Goal: Task Accomplishment & Management: Use online tool/utility

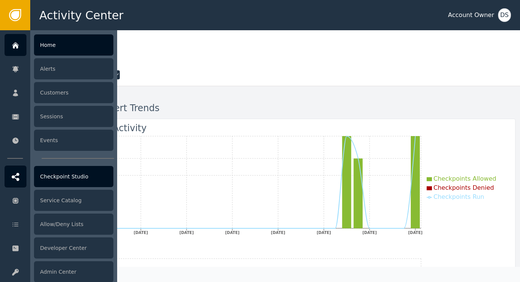
click at [59, 177] on div "Checkpoint Studio" at bounding box center [73, 176] width 79 height 21
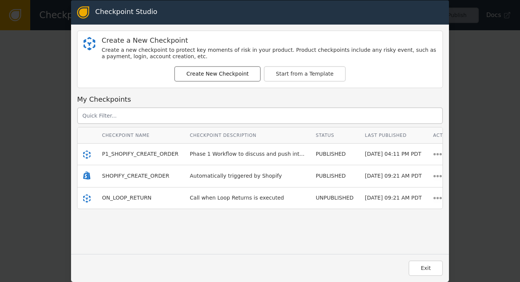
click at [205, 71] on button "Create New Checkpoint" at bounding box center [217, 73] width 86 height 15
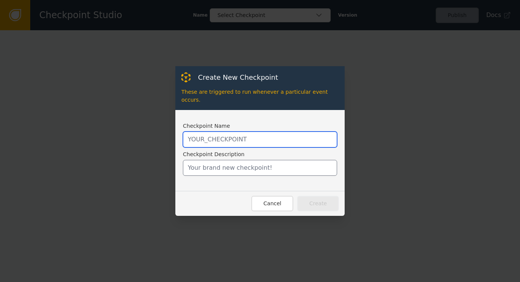
click at [212, 134] on input "text" at bounding box center [260, 139] width 154 height 16
type input "P1_ON_LOOP_RETURN"
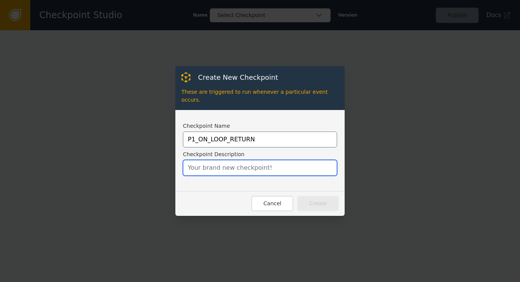
click at [204, 160] on input "text" at bounding box center [260, 168] width 154 height 16
type input "L"
type input "Test checkpoint for emails"
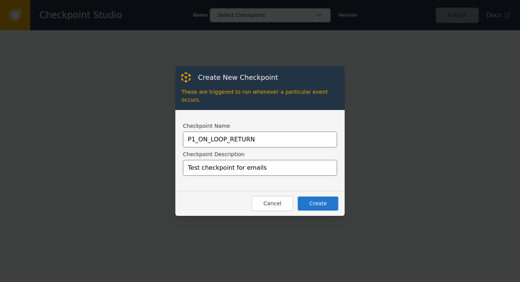
click at [315, 201] on button "Create" at bounding box center [318, 203] width 42 height 15
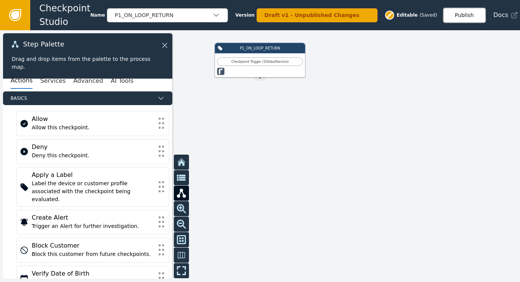
click at [460, 19] on button "Publish" at bounding box center [464, 15] width 43 height 15
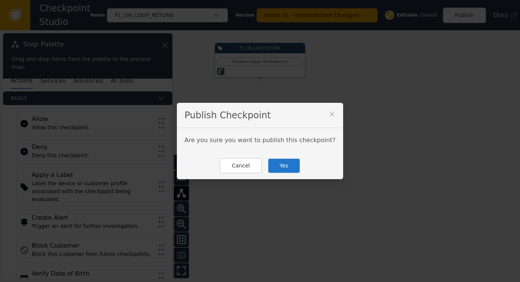
click at [288, 167] on button "Yes" at bounding box center [283, 165] width 33 height 15
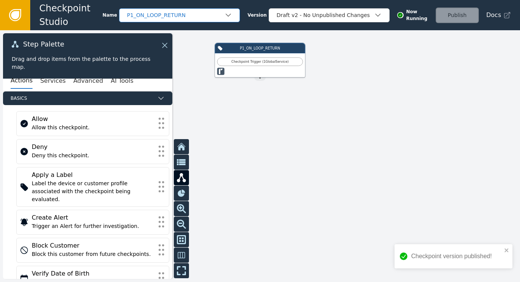
click at [177, 15] on div "P1_ON_LOOP_RETURN" at bounding box center [175, 15] width 97 height 8
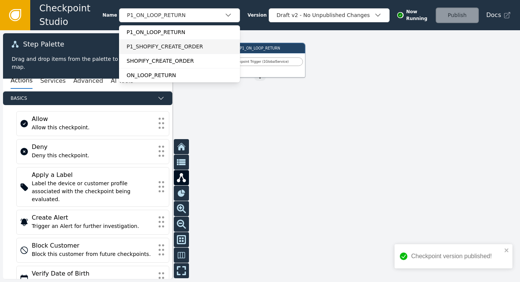
click at [156, 49] on div "P1_SHOPIFY_CREATE_ORDER" at bounding box center [179, 47] width 106 height 8
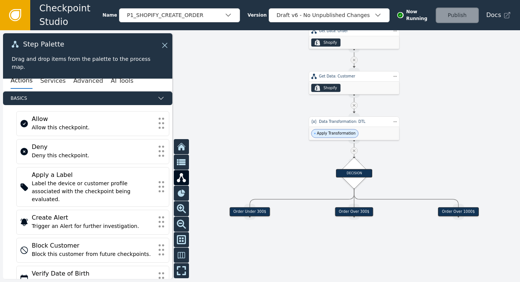
drag, startPoint x: 401, startPoint y: 223, endPoint x: 489, endPoint y: 160, distance: 107.8
click at [489, 160] on div at bounding box center [260, 155] width 520 height 251
drag, startPoint x: 353, startPoint y: 168, endPoint x: 353, endPoint y: 173, distance: 4.5
click at [353, 173] on div "DECISION" at bounding box center [354, 179] width 22 height 22
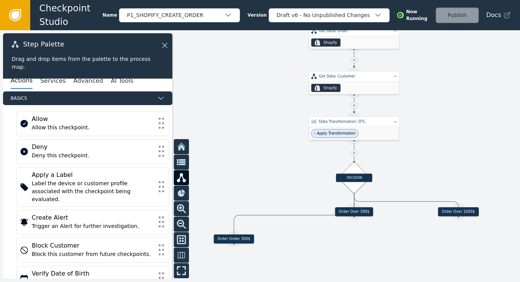
drag, startPoint x: 248, startPoint y: 210, endPoint x: 233, endPoint y: 237, distance: 31.5
click at [233, 237] on div "Order Under 300$" at bounding box center [233, 238] width 40 height 9
drag, startPoint x: 359, startPoint y: 212, endPoint x: 362, endPoint y: 258, distance: 45.8
click at [362, 258] on div "Order Over 300$" at bounding box center [357, 256] width 38 height 9
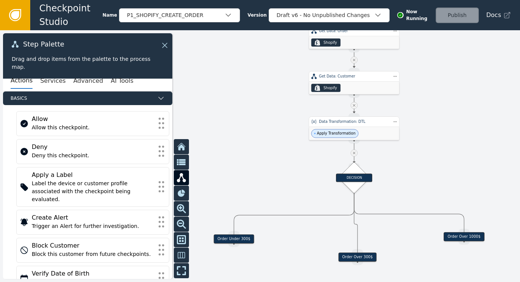
drag, startPoint x: 452, startPoint y: 212, endPoint x: 458, endPoint y: 235, distance: 23.7
click at [458, 235] on div "Order Over 1000$" at bounding box center [463, 236] width 40 height 9
click at [356, 152] on div at bounding box center [353, 153] width 7 height 7
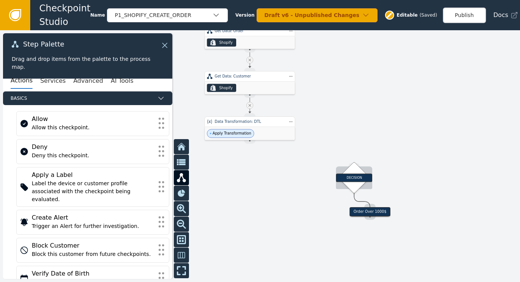
click at [350, 169] on div "DECISION" at bounding box center [354, 178] width 22 height 22
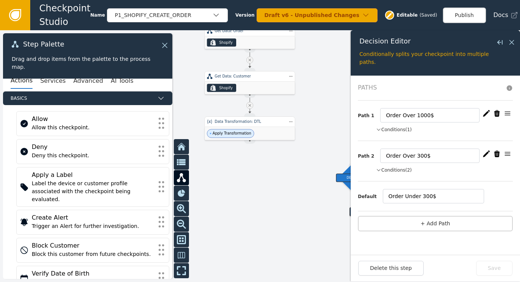
click at [267, 181] on div at bounding box center [260, 155] width 520 height 251
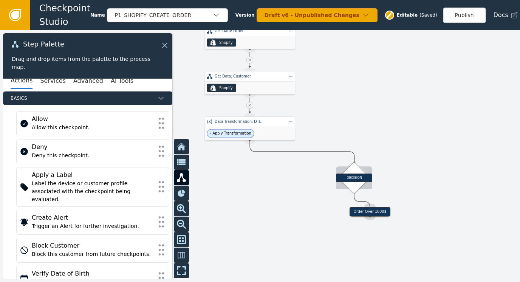
drag, startPoint x: 250, startPoint y: 142, endPoint x: 353, endPoint y: 163, distance: 105.6
click at [353, 131] on div "Target Handle for step Order Under 300$ Source Handle for step Target Handle fo…" at bounding box center [406, 55] width 312 height 151
click at [355, 176] on div "DECISION" at bounding box center [354, 177] width 36 height 8
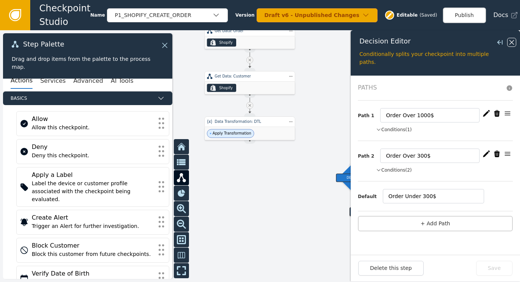
click at [510, 39] on icon at bounding box center [511, 42] width 8 height 8
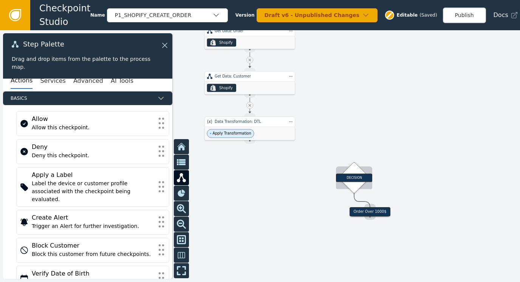
click at [351, 178] on div "DECISION" at bounding box center [354, 177] width 36 height 8
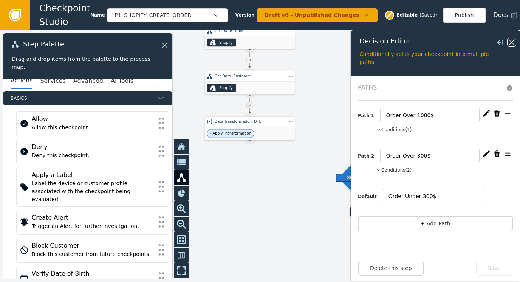
click at [512, 40] on icon at bounding box center [511, 42] width 8 height 8
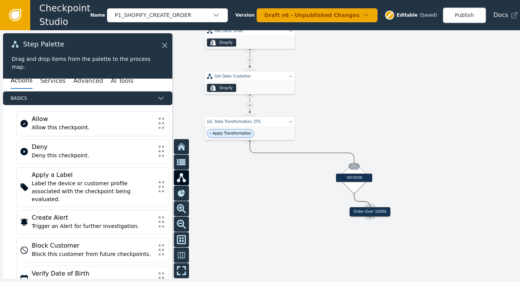
drag, startPoint x: 248, startPoint y: 143, endPoint x: 354, endPoint y: 166, distance: 107.8
click at [354, 131] on div "Target Handle for step Order Under 300$ Source Handle for step Target Handle fo…" at bounding box center [406, 55] width 312 height 151
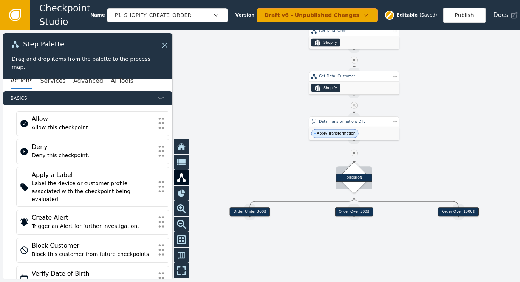
click at [360, 180] on div "DECISION" at bounding box center [354, 177] width 36 height 8
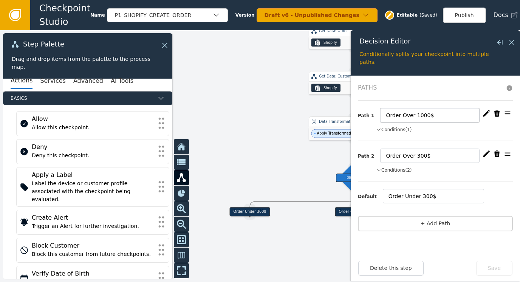
drag, startPoint x: 431, startPoint y: 116, endPoint x: 353, endPoint y: 109, distance: 78.0
click at [353, 109] on form "Paths Path 1 Order Over 1000$ Conditions (1) currentOrderTotalPriceShopMoney ≥ …" at bounding box center [434, 165] width 169 height 179
type input "Needs 3P Review"
click at [497, 153] on icon "button" at bounding box center [497, 153] width 6 height 6
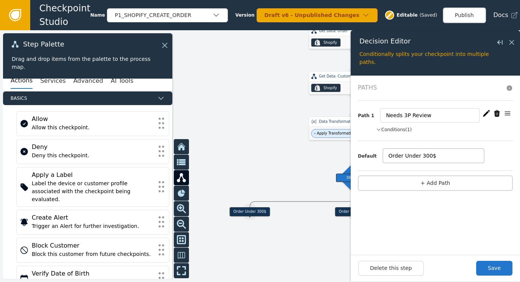
click at [427, 154] on input "Order Under 300$" at bounding box center [432, 155] width 101 height 14
drag, startPoint x: 438, startPoint y: 154, endPoint x: 358, endPoint y: 153, distance: 80.4
click at [358, 153] on div "Default Order Under 300$" at bounding box center [435, 155] width 155 height 14
type input "D"
type input "Does Not Need 3P"
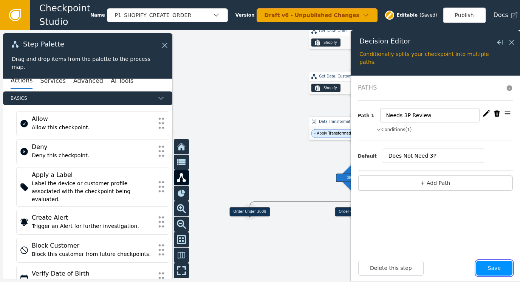
click at [493, 270] on button "Save" at bounding box center [494, 268] width 36 height 15
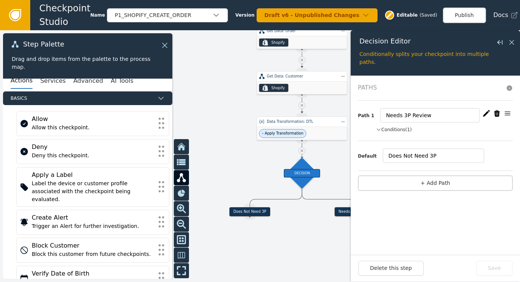
click at [390, 130] on button "Conditions (1)" at bounding box center [394, 129] width 36 height 7
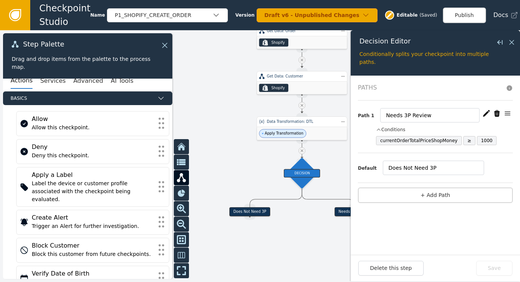
click at [485, 114] on icon "button" at bounding box center [486, 113] width 7 height 6
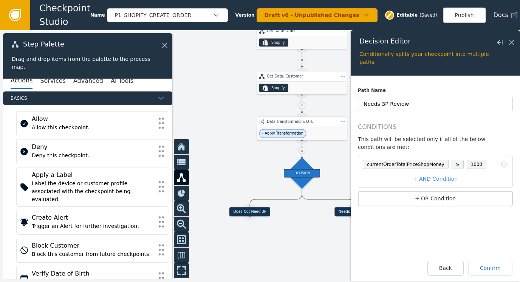
click at [472, 160] on span "1000" at bounding box center [476, 164] width 20 height 9
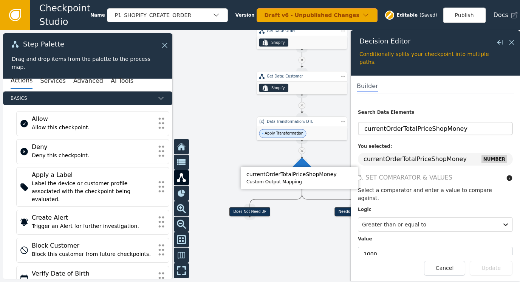
scroll to position [28, 0]
click at [379, 246] on input "1000" at bounding box center [435, 253] width 155 height 14
type input "1"
type input "300"
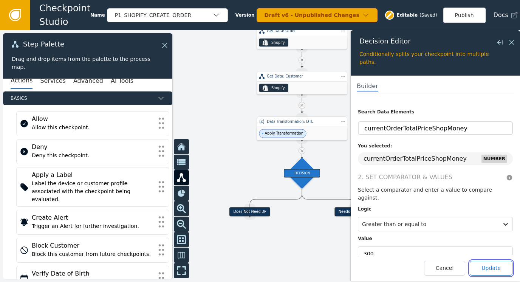
click at [494, 269] on button "Update" at bounding box center [490, 268] width 43 height 15
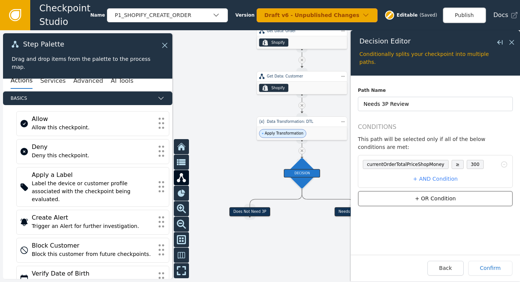
click at [436, 191] on button "+ OR Condition" at bounding box center [435, 198] width 155 height 15
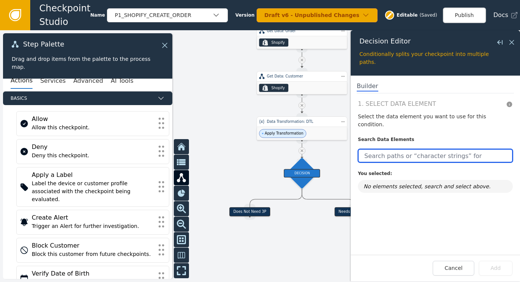
click at [392, 149] on input "text" at bounding box center [435, 156] width 155 height 14
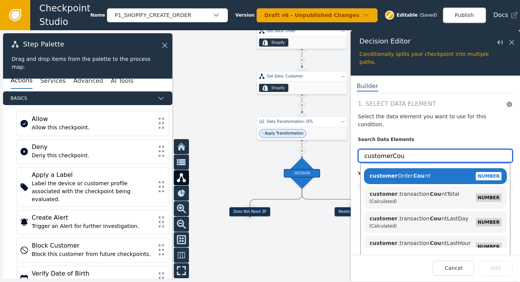
type input "customerCou"
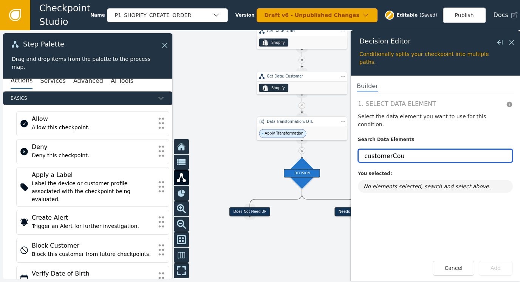
click at [399, 149] on input "customerCou" at bounding box center [435, 156] width 155 height 14
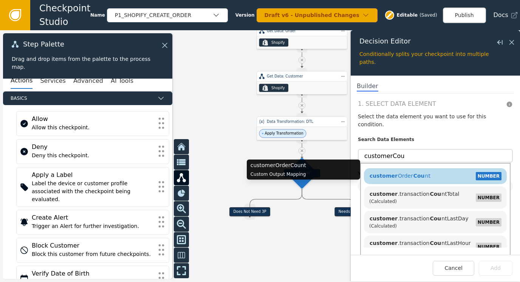
click at [405, 173] on span "customer Order Cou nt" at bounding box center [399, 176] width 61 height 6
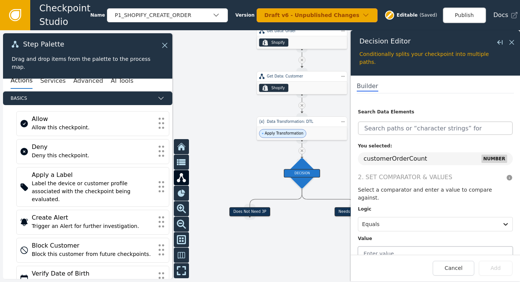
click at [401, 246] on input "text" at bounding box center [435, 253] width 155 height 14
type input "0"
click at [499, 267] on button "Add" at bounding box center [495, 268] width 34 height 15
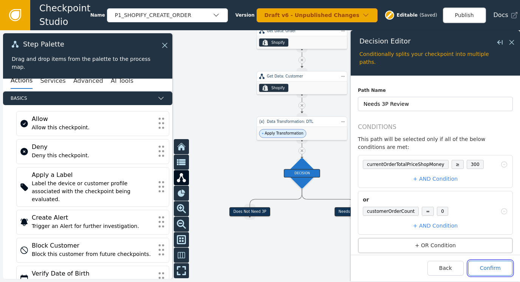
click at [494, 270] on button "Confirm" at bounding box center [490, 268] width 44 height 15
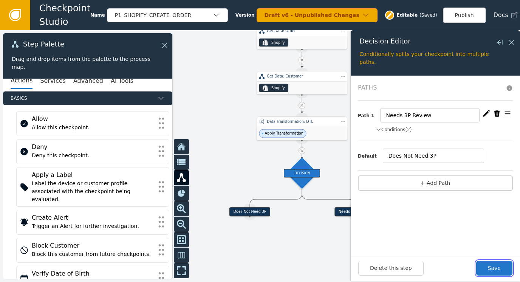
click at [494, 270] on button "Save" at bounding box center [494, 268] width 36 height 15
click at [397, 128] on button "Conditions (2)" at bounding box center [394, 129] width 36 height 7
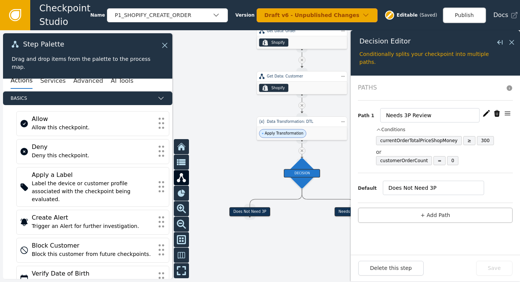
click at [493, 160] on li "customerOrderCount = 0" at bounding box center [444, 160] width 137 height 9
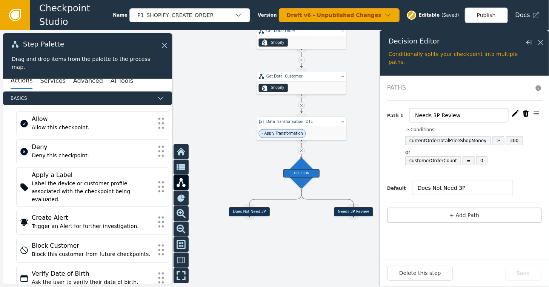
click at [310, 225] on div at bounding box center [274, 158] width 549 height 256
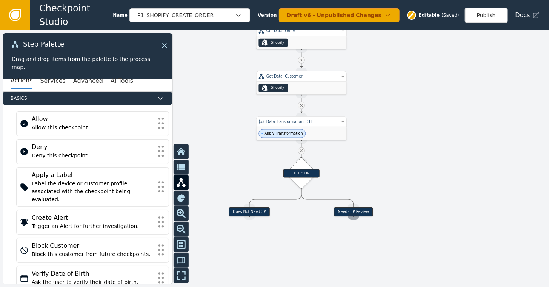
click at [354, 214] on div "Source Handle for step" at bounding box center [353, 216] width 11 height 7
click at [295, 182] on div "DECISION" at bounding box center [302, 173] width 22 height 22
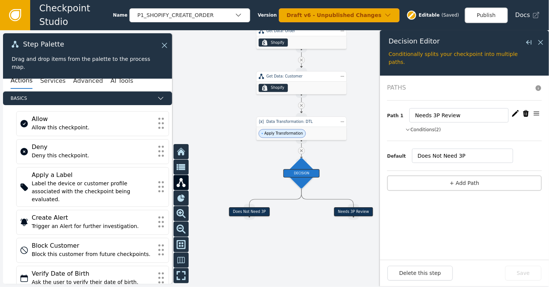
click at [430, 129] on button "Conditions (2)" at bounding box center [424, 129] width 36 height 7
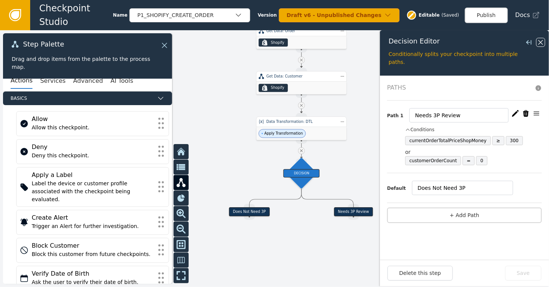
click at [519, 42] on icon at bounding box center [541, 42] width 5 height 5
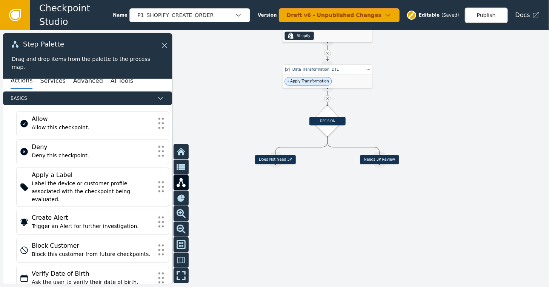
drag, startPoint x: 403, startPoint y: 165, endPoint x: 429, endPoint y: 113, distance: 58.3
click at [429, 113] on div at bounding box center [274, 158] width 549 height 256
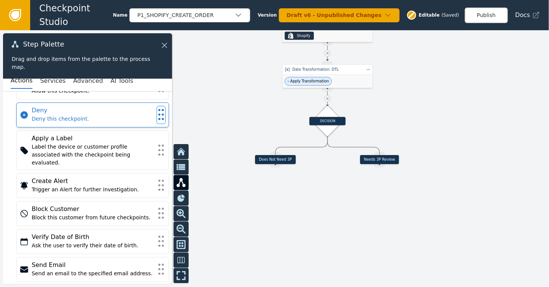
scroll to position [38, 0]
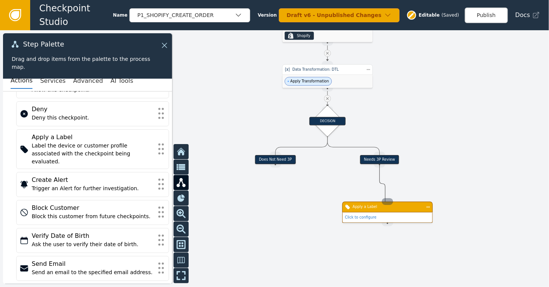
drag, startPoint x: 381, startPoint y: 164, endPoint x: 386, endPoint y: 203, distance: 39.5
click at [386, 82] on div "Target Handle for step Does Not Need 3P Source Handle for step Target Handle fo…" at bounding box center [441, 5] width 330 height 154
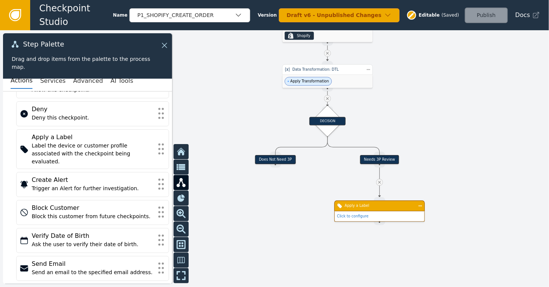
click at [356, 208] on div "Apply a Label" at bounding box center [380, 205] width 70 height 5
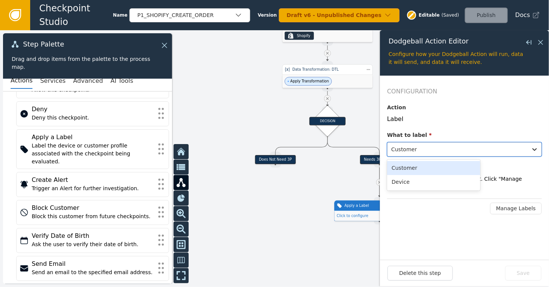
click at [410, 145] on div at bounding box center [458, 149] width 133 height 11
click at [400, 150] on div at bounding box center [458, 149] width 133 height 11
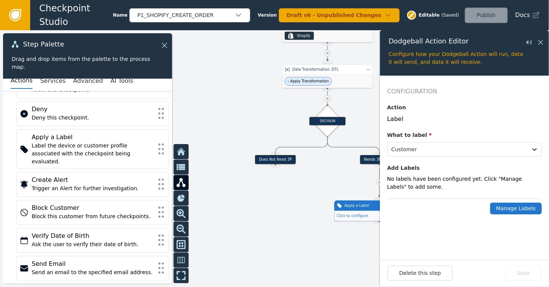
click at [510, 208] on button "Manage Labels" at bounding box center [516, 208] width 52 height 12
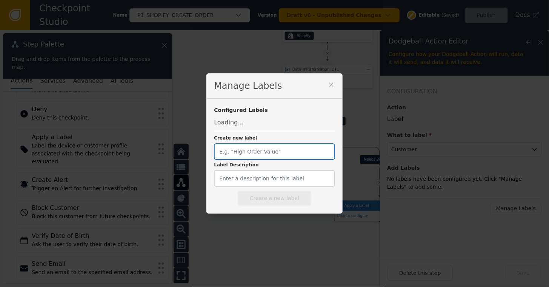
click at [243, 151] on input "Create new label" at bounding box center [274, 151] width 121 height 17
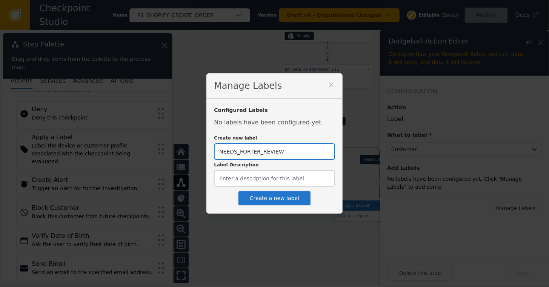
type input "NEEDS_FORTER_REVIEW"
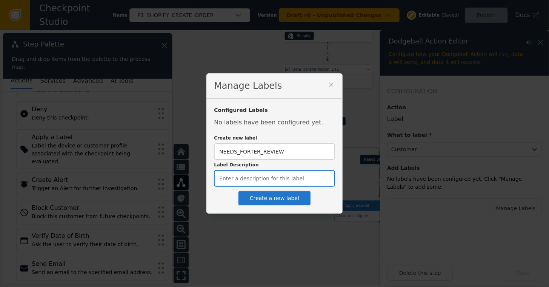
click at [237, 179] on input "Label Description" at bounding box center [274, 178] width 121 height 17
type input "O"
type input "T"
type input "The current order needs Forter review"
click at [269, 195] on button "Create a new label" at bounding box center [275, 197] width 74 height 15
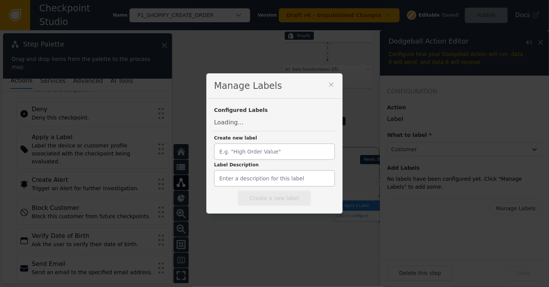
click at [329, 86] on icon at bounding box center [331, 84] width 4 height 4
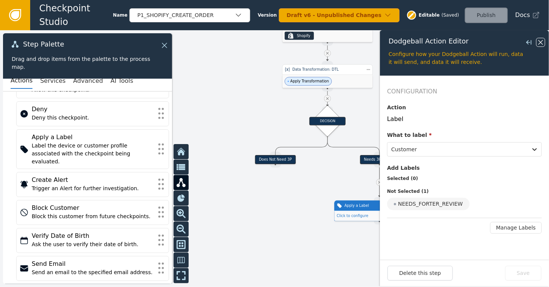
click at [519, 43] on icon at bounding box center [541, 42] width 8 height 8
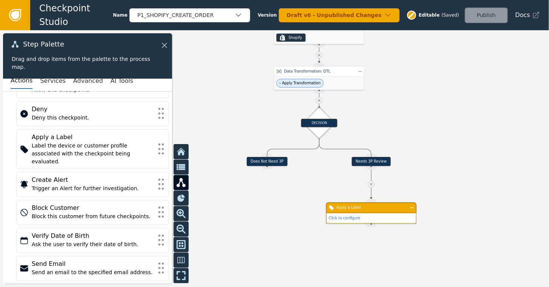
drag, startPoint x: 452, startPoint y: 170, endPoint x: 449, endPoint y: 168, distance: 3.9
click at [449, 168] on div at bounding box center [274, 158] width 549 height 256
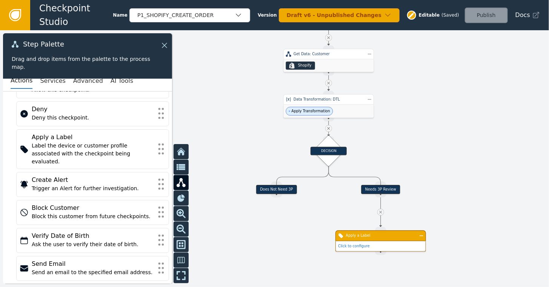
drag, startPoint x: 480, startPoint y: 100, endPoint x: 478, endPoint y: 122, distance: 22.0
click at [478, 122] on div at bounding box center [274, 158] width 549 height 256
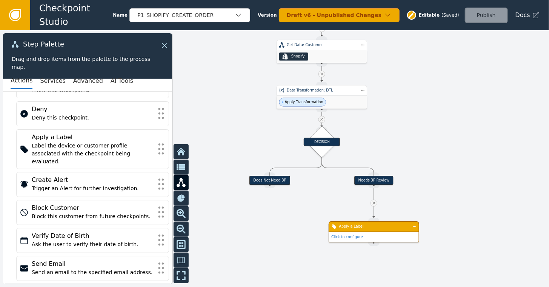
click at [375, 222] on div "Apply a Label" at bounding box center [374, 226] width 91 height 11
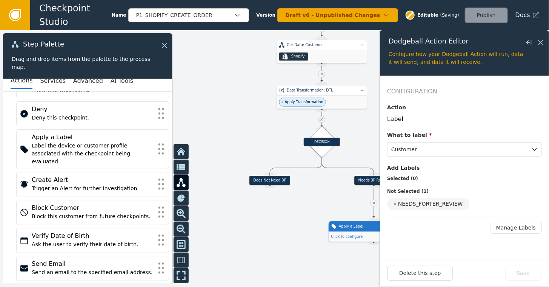
click at [348, 227] on div "Apply a Label" at bounding box center [374, 226] width 70 height 5
click at [324, 205] on div at bounding box center [274, 158] width 549 height 256
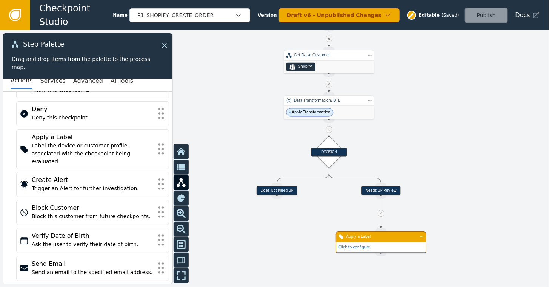
drag, startPoint x: 242, startPoint y: 223, endPoint x: 304, endPoint y: 244, distance: 64.5
click at [254, 233] on div at bounding box center [274, 158] width 549 height 256
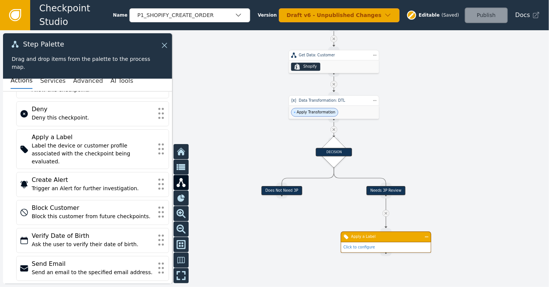
click at [367, 244] on div "Click to configure" at bounding box center [386, 247] width 90 height 10
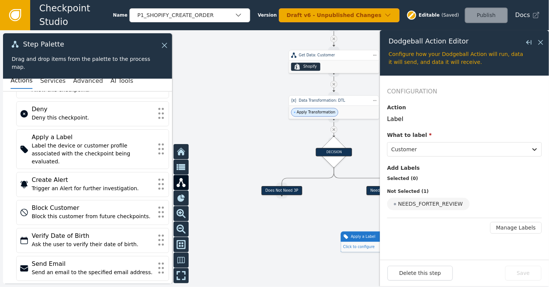
click at [327, 217] on div at bounding box center [274, 158] width 549 height 256
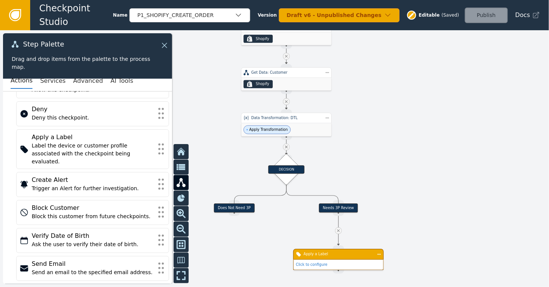
drag, startPoint x: 454, startPoint y: 116, endPoint x: 405, endPoint y: 134, distance: 52.1
click at [405, 134] on div at bounding box center [274, 158] width 549 height 256
click at [332, 260] on div "Click to configure" at bounding box center [337, 264] width 90 height 10
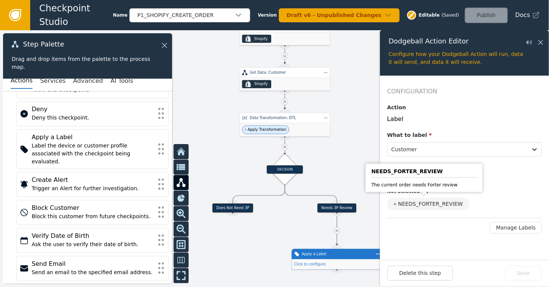
click at [425, 199] on div "NEEDS_FORTER_REVIEW" at bounding box center [428, 203] width 83 height 12
click at [0, 0] on input "NEEDS_FORTER_REVIEW" at bounding box center [0, 0] width 0 height 0
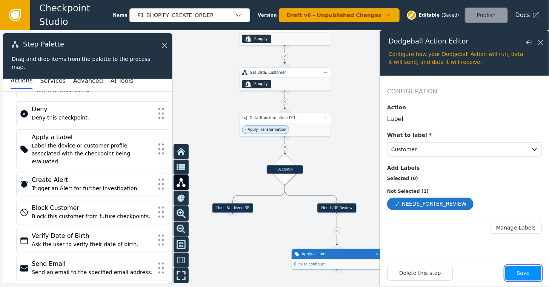
click at [517, 268] on button "Save" at bounding box center [524, 272] width 36 height 15
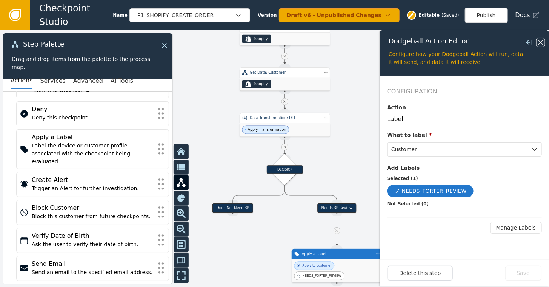
click at [519, 40] on icon at bounding box center [541, 42] width 8 height 8
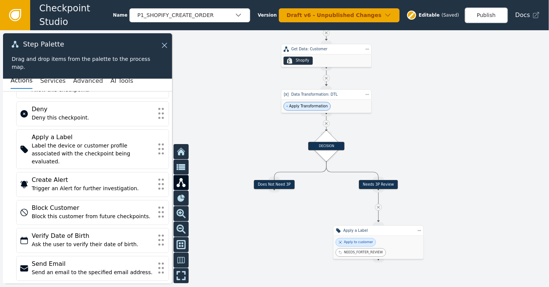
drag, startPoint x: 411, startPoint y: 184, endPoint x: 450, endPoint y: 159, distance: 46.5
click at [450, 159] on div at bounding box center [274, 158] width 549 height 256
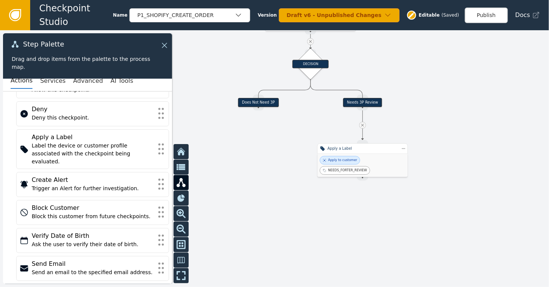
drag, startPoint x: 446, startPoint y: 182, endPoint x: 432, endPoint y: 102, distance: 81.6
click at [432, 102] on div at bounding box center [274, 158] width 549 height 256
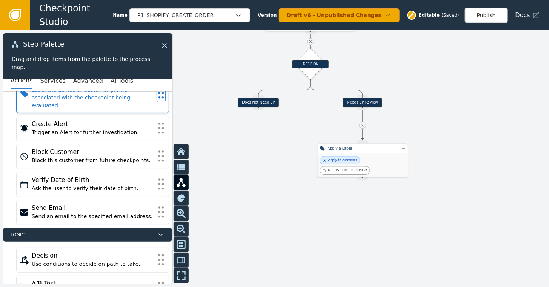
scroll to position [99, 0]
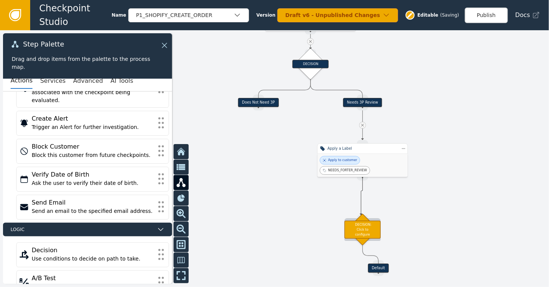
drag, startPoint x: 361, startPoint y: 165, endPoint x: 362, endPoint y: 215, distance: 49.5
drag, startPoint x: 363, startPoint y: 168, endPoint x: 362, endPoint y: 215, distance: 47.6
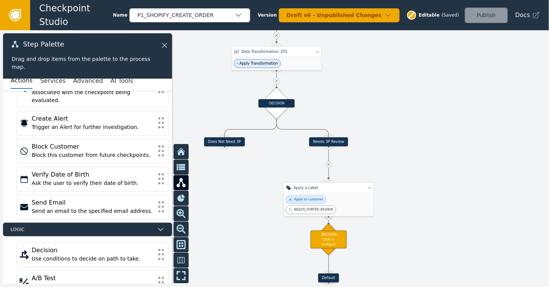
drag, startPoint x: 482, startPoint y: 200, endPoint x: 449, endPoint y: 229, distance: 43.6
click at [449, 231] on div at bounding box center [274, 158] width 549 height 256
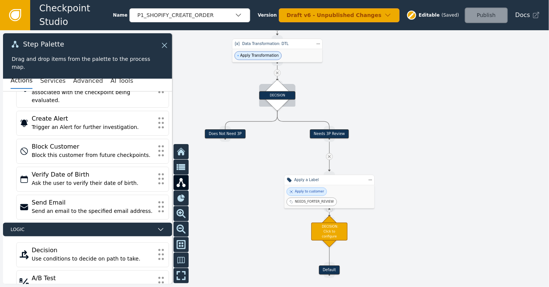
click at [273, 92] on div "DECISION" at bounding box center [277, 95] width 36 height 8
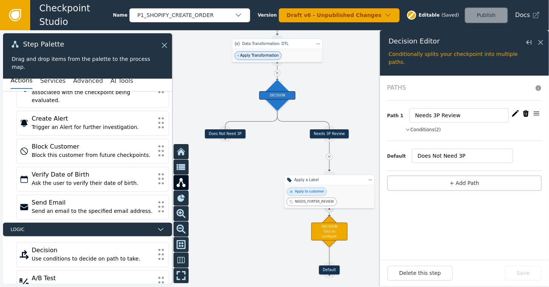
click at [407, 129] on icon "button" at bounding box center [408, 129] width 5 height 7
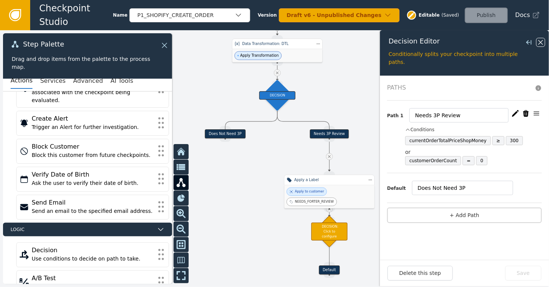
click at [519, 40] on icon at bounding box center [541, 42] width 5 height 5
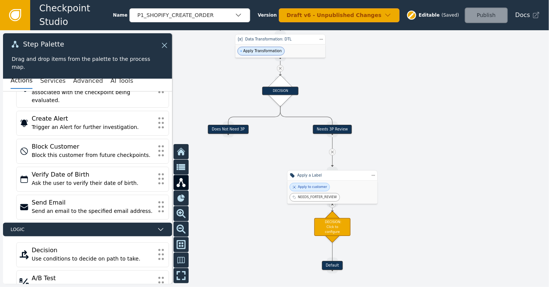
drag, startPoint x: 421, startPoint y: 153, endPoint x: 424, endPoint y: 148, distance: 5.4
click at [424, 148] on div at bounding box center [274, 158] width 549 height 256
click at [278, 92] on div "DECISION" at bounding box center [280, 90] width 36 height 8
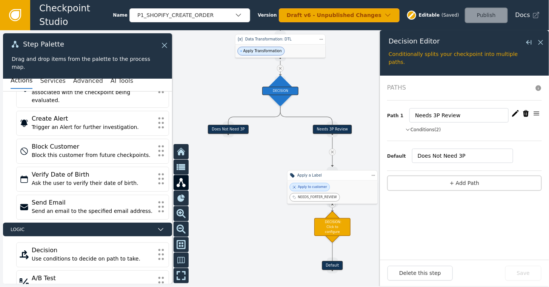
click at [408, 126] on icon "button" at bounding box center [408, 129] width 5 height 7
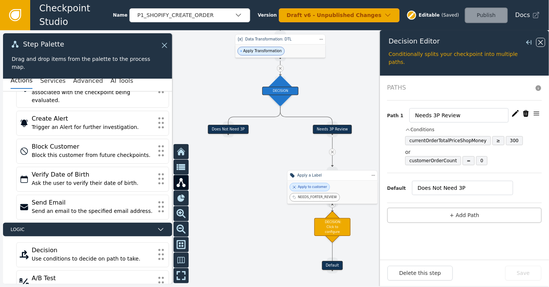
click at [519, 42] on icon at bounding box center [541, 42] width 8 height 8
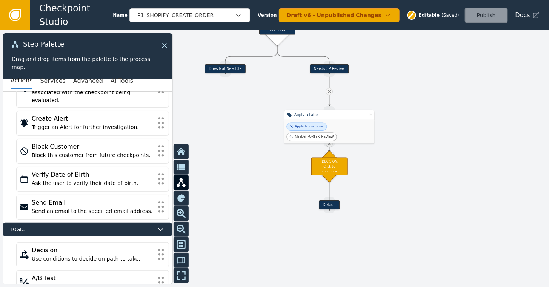
drag, startPoint x: 396, startPoint y: 221, endPoint x: 393, endPoint y: 153, distance: 68.0
click at [393, 153] on div at bounding box center [274, 158] width 549 height 256
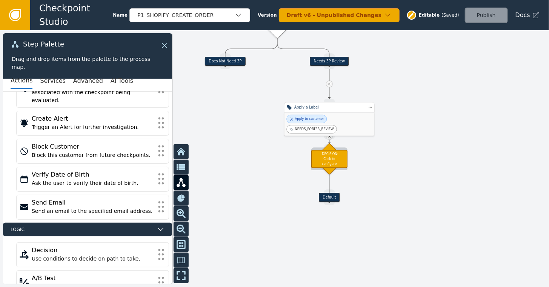
click at [319, 159] on div "DECISION: Click to configure" at bounding box center [329, 159] width 36 height 18
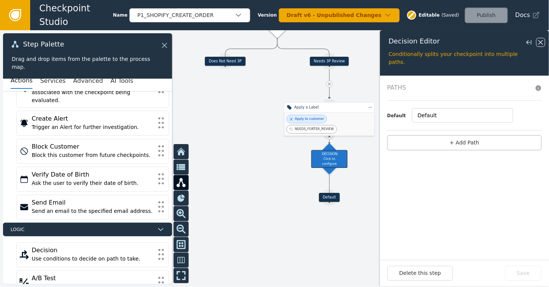
click at [519, 41] on icon at bounding box center [541, 42] width 5 height 5
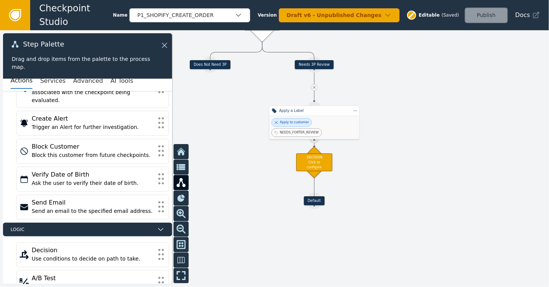
drag, startPoint x: 449, startPoint y: 121, endPoint x: 427, endPoint y: 123, distance: 21.6
click at [430, 123] on div at bounding box center [274, 158] width 549 height 256
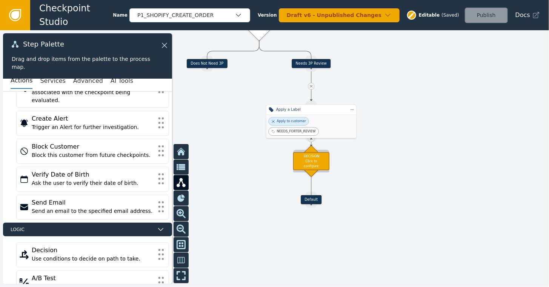
click at [323, 165] on div "DECISION: Click to configure" at bounding box center [311, 161] width 36 height 18
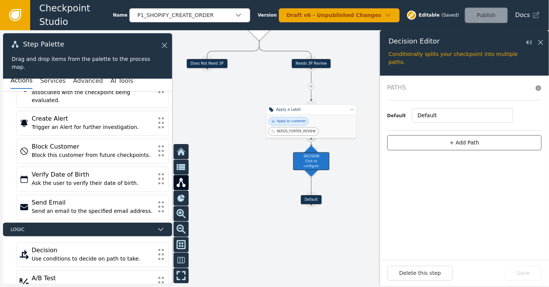
click at [478, 145] on button "+ Add Path" at bounding box center [464, 142] width 155 height 15
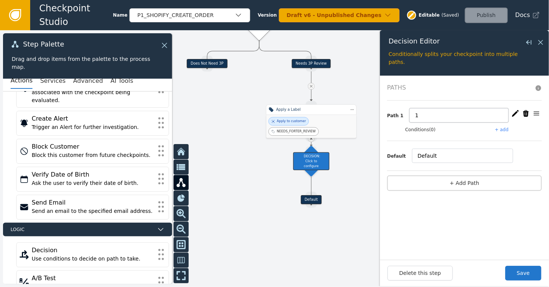
click at [427, 117] on input "1" at bounding box center [459, 115] width 99 height 14
type input "Needs Manual Review"
drag, startPoint x: 439, startPoint y: 150, endPoint x: 394, endPoint y: 148, distance: 45.0
click at [394, 148] on div "Default Default" at bounding box center [464, 155] width 155 height 14
type input "Does Not Need Manual Review"
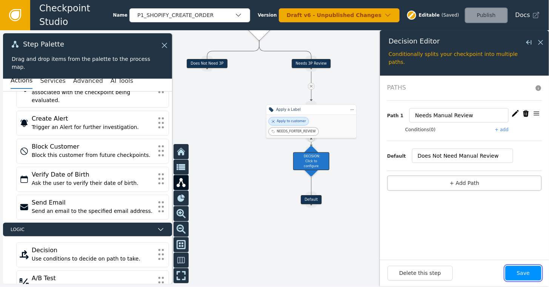
click at [519, 273] on button "Save" at bounding box center [524, 272] width 36 height 15
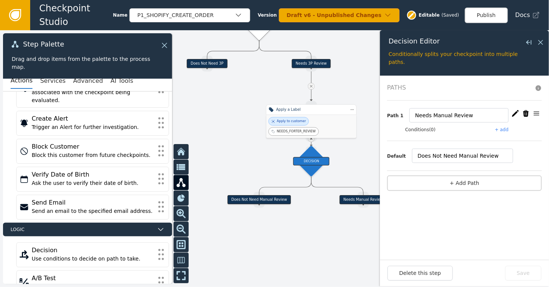
click at [502, 129] on button "+ add" at bounding box center [502, 129] width 14 height 7
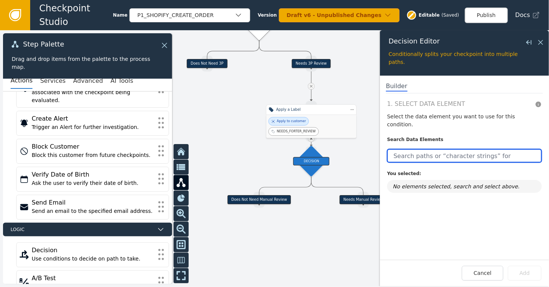
click at [400, 149] on input "text" at bounding box center [464, 156] width 155 height 14
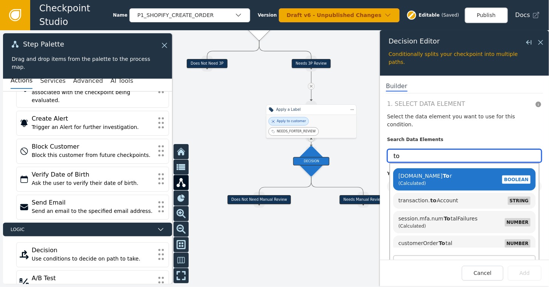
type input "t"
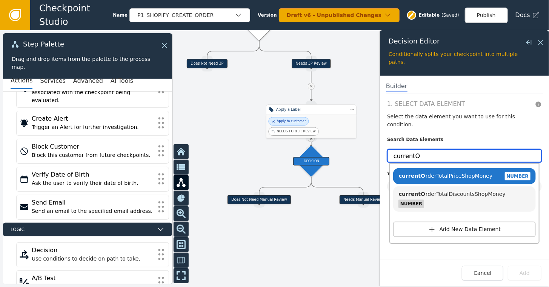
type input "currentO"
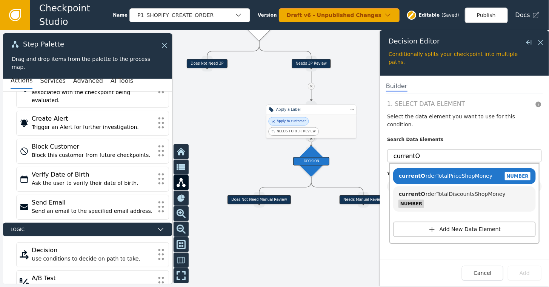
click at [403, 146] on div "currentO currentO rderTotalPriceShopMoney NUMBER currentOrderTotalPriceShopMone…" at bounding box center [464, 154] width 155 height 17
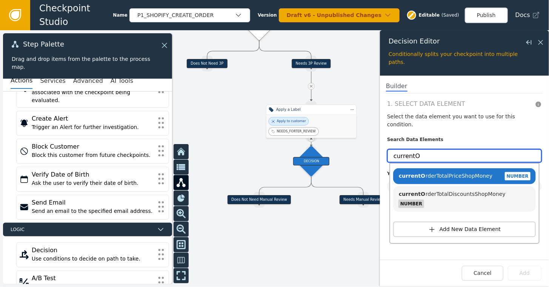
click at [431, 149] on input "currentO" at bounding box center [464, 156] width 155 height 14
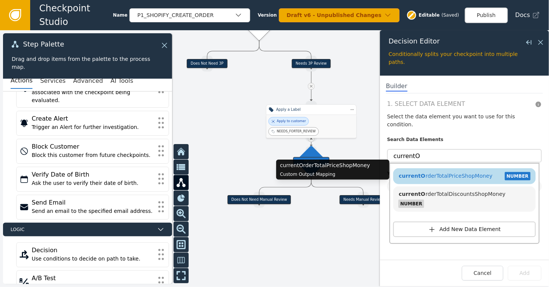
click at [431, 170] on div "currentO rderTotalPriceShopMoney NUMBER" at bounding box center [464, 175] width 135 height 11
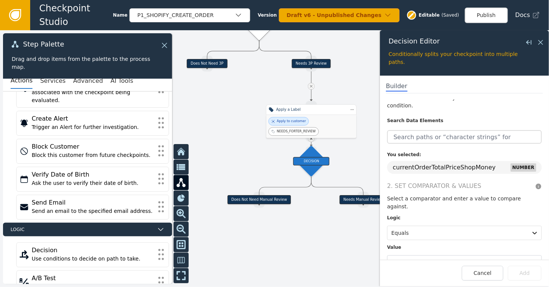
scroll to position [23, 0]
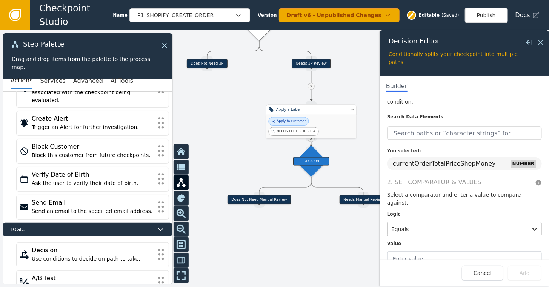
click at [481, 224] on div at bounding box center [458, 229] width 133 height 11
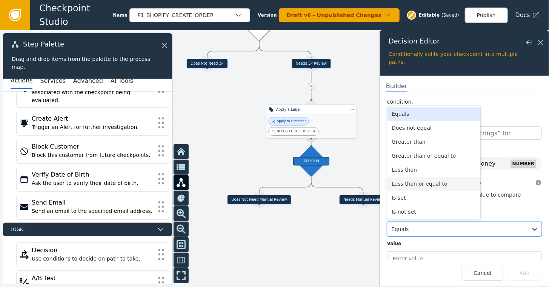
click at [430, 177] on div "Less than or equal to" at bounding box center [433, 184] width 93 height 14
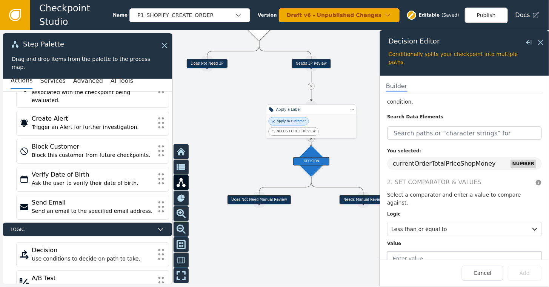
click at [413, 251] on input "text" at bounding box center [464, 258] width 155 height 14
type input "1000"
click at [480, 224] on div at bounding box center [458, 229] width 133 height 11
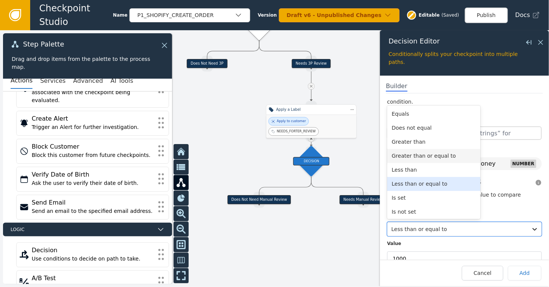
click at [417, 149] on div "Greater than or equal to" at bounding box center [433, 156] width 93 height 14
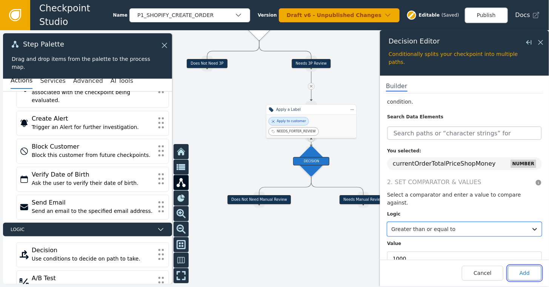
click at [519, 270] on button "Add" at bounding box center [525, 272] width 34 height 15
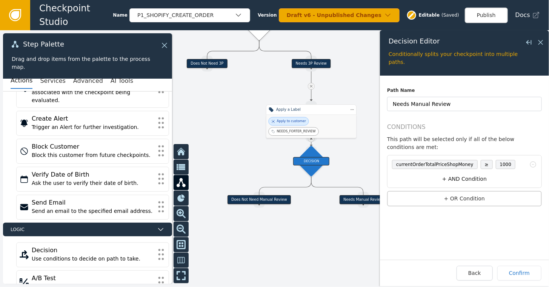
click at [473, 172] on button "+ AND Condition" at bounding box center [464, 179] width 151 height 14
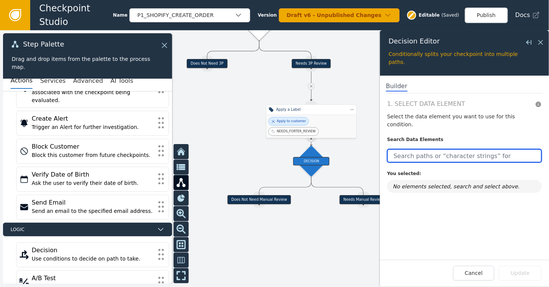
click at [402, 150] on input "text" at bounding box center [464, 156] width 155 height 14
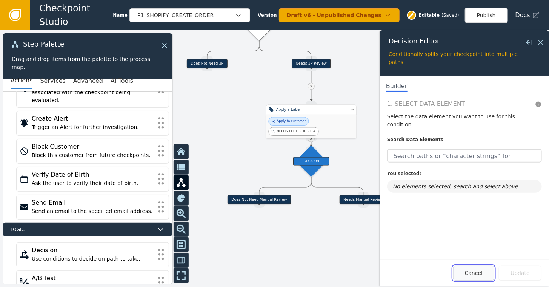
click at [470, 276] on button "Cancel" at bounding box center [473, 272] width 41 height 15
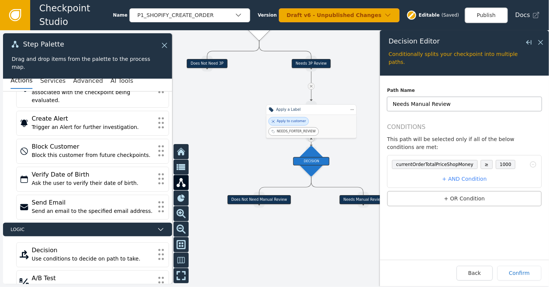
click at [397, 103] on input "Needs Manual Review" at bounding box center [464, 104] width 155 height 14
click at [395, 103] on input "Needs Manual Review" at bounding box center [464, 104] width 155 height 14
type input "Flagged Customer Needs Manual Review"
click at [467, 172] on button "+ AND Condition" at bounding box center [464, 179] width 151 height 14
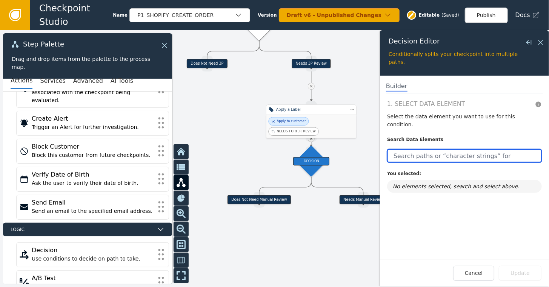
click at [412, 151] on input "text" at bounding box center [464, 156] width 155 height 14
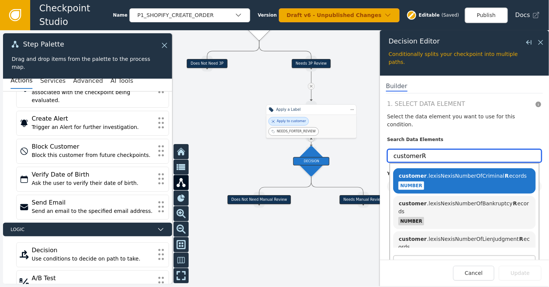
type input "customerR"
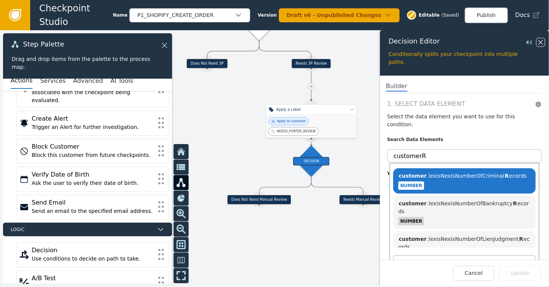
click at [519, 41] on icon at bounding box center [541, 42] width 8 height 8
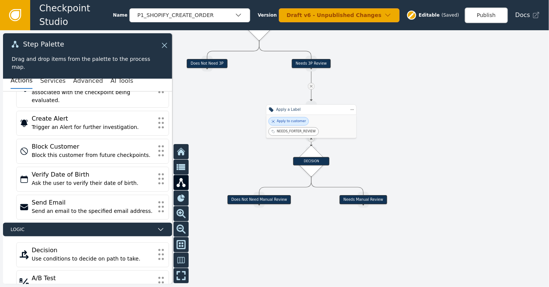
click at [427, 85] on div at bounding box center [274, 158] width 549 height 256
